Goal: Check status

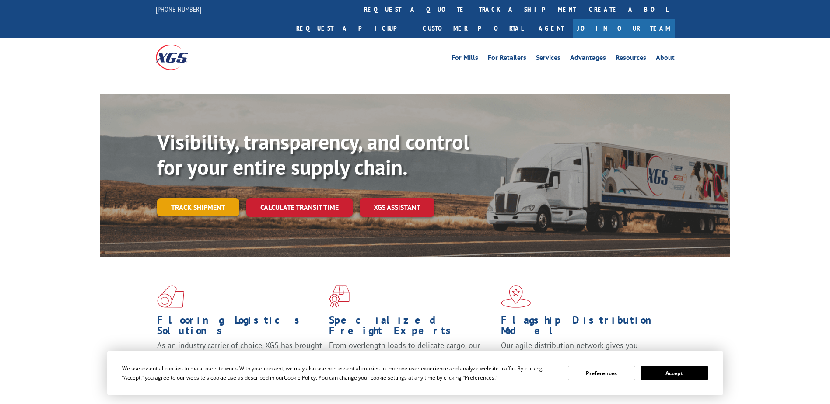
click at [199, 198] on link "Track shipment" at bounding box center [198, 207] width 82 height 18
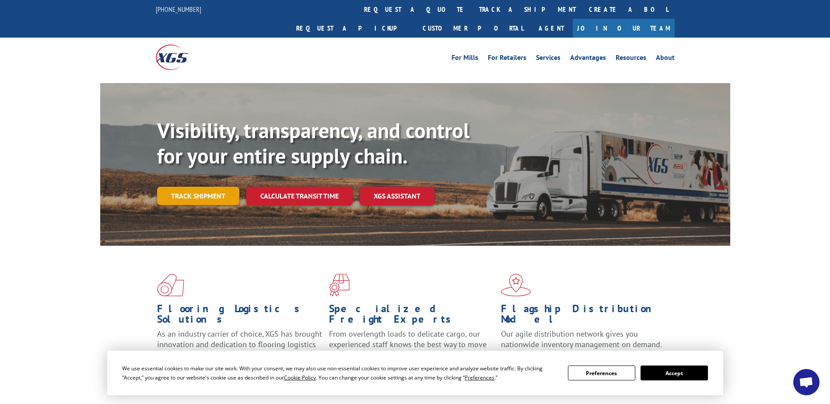
scroll to position [3647, 0]
click at [194, 187] on link "Track shipment" at bounding box center [198, 196] width 82 height 18
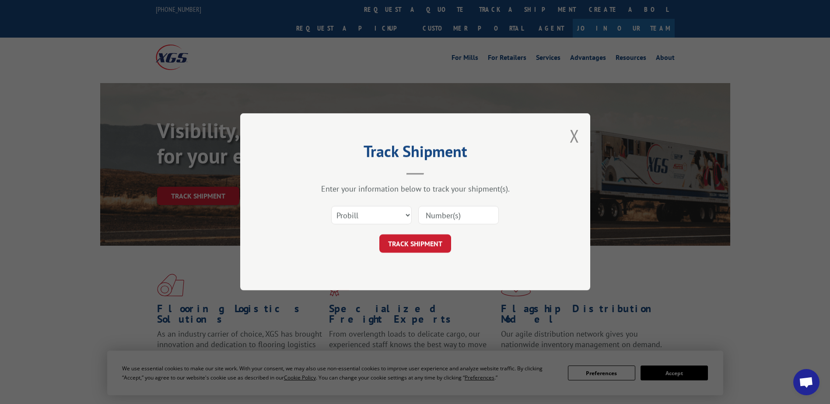
click at [442, 219] on input at bounding box center [458, 216] width 81 height 18
paste input "17409420"
type input "17409420"
click at [414, 249] on button "TRACK SHIPMENT" at bounding box center [415, 244] width 72 height 18
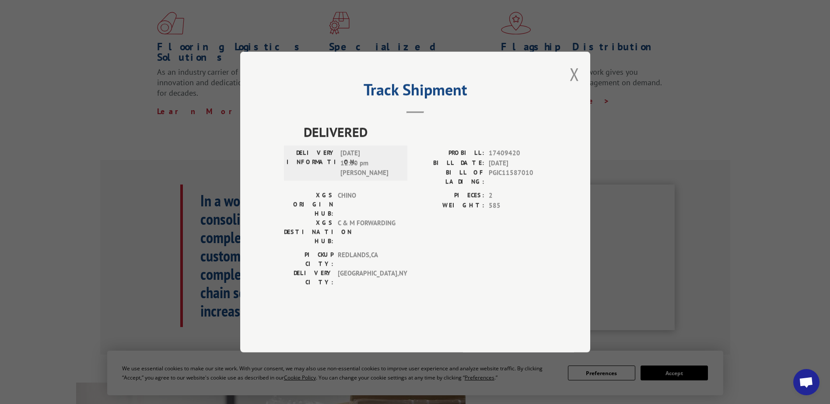
scroll to position [263, 0]
click at [383, 212] on span "CHINO" at bounding box center [367, 205] width 59 height 28
click at [470, 191] on div "PROBILL: 17409420 BILL DATE: 08/19/2025 BILL OF LADING: PGIC11587010" at bounding box center [480, 169] width 131 height 42
click at [487, 233] on div "PIECES: 2 WEIGHT: 585" at bounding box center [480, 221] width 131 height 60
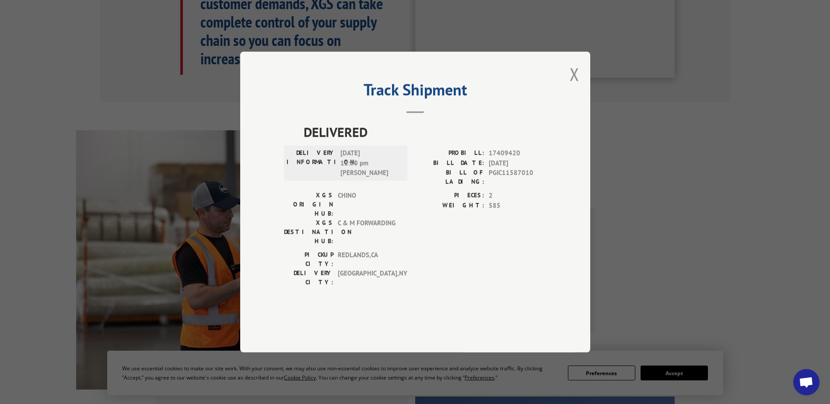
scroll to position [613, 0]
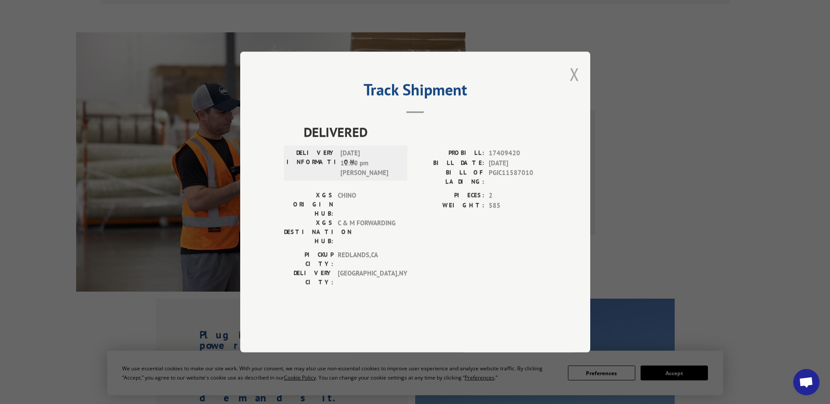
click at [573, 86] on button "Close modal" at bounding box center [575, 74] width 10 height 23
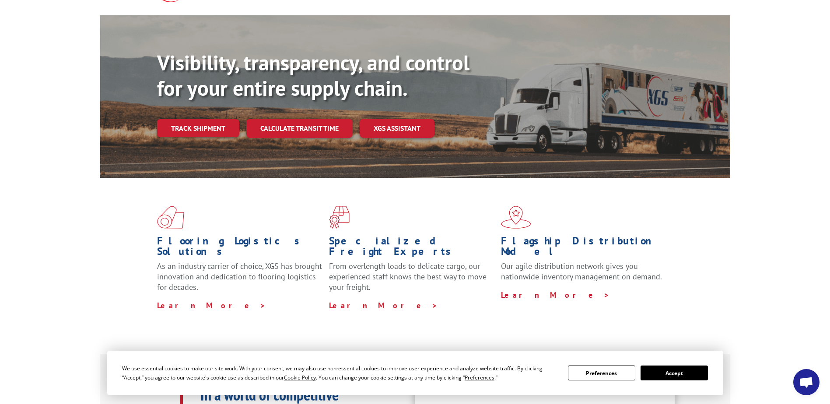
scroll to position [175, 0]
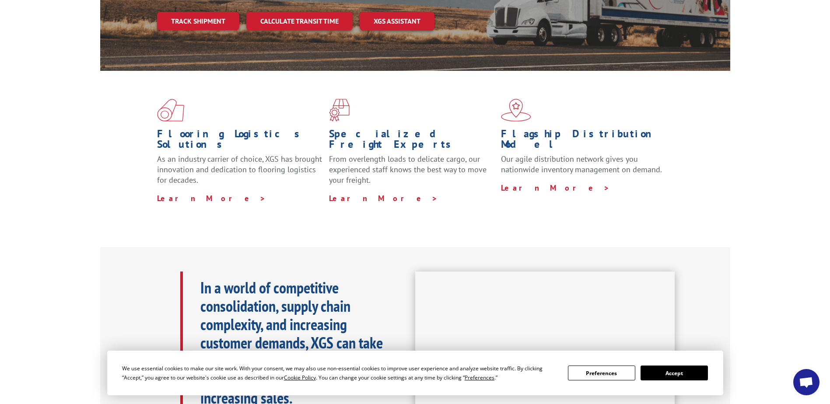
click at [684, 375] on button "Accept" at bounding box center [674, 373] width 67 height 15
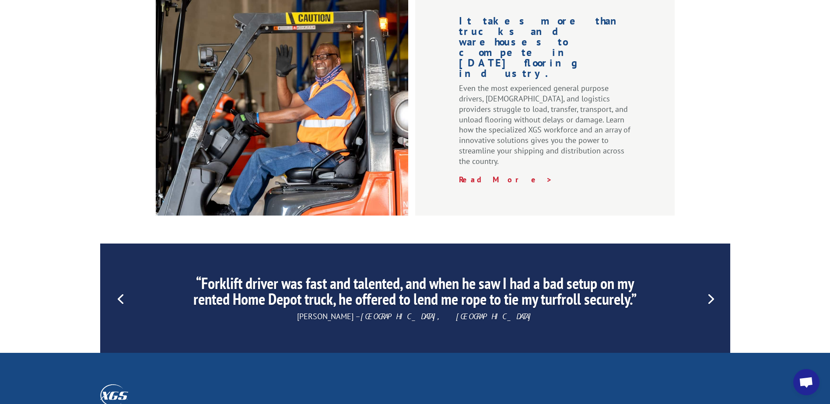
scroll to position [1181, 0]
